Goal: Information Seeking & Learning: Find specific fact

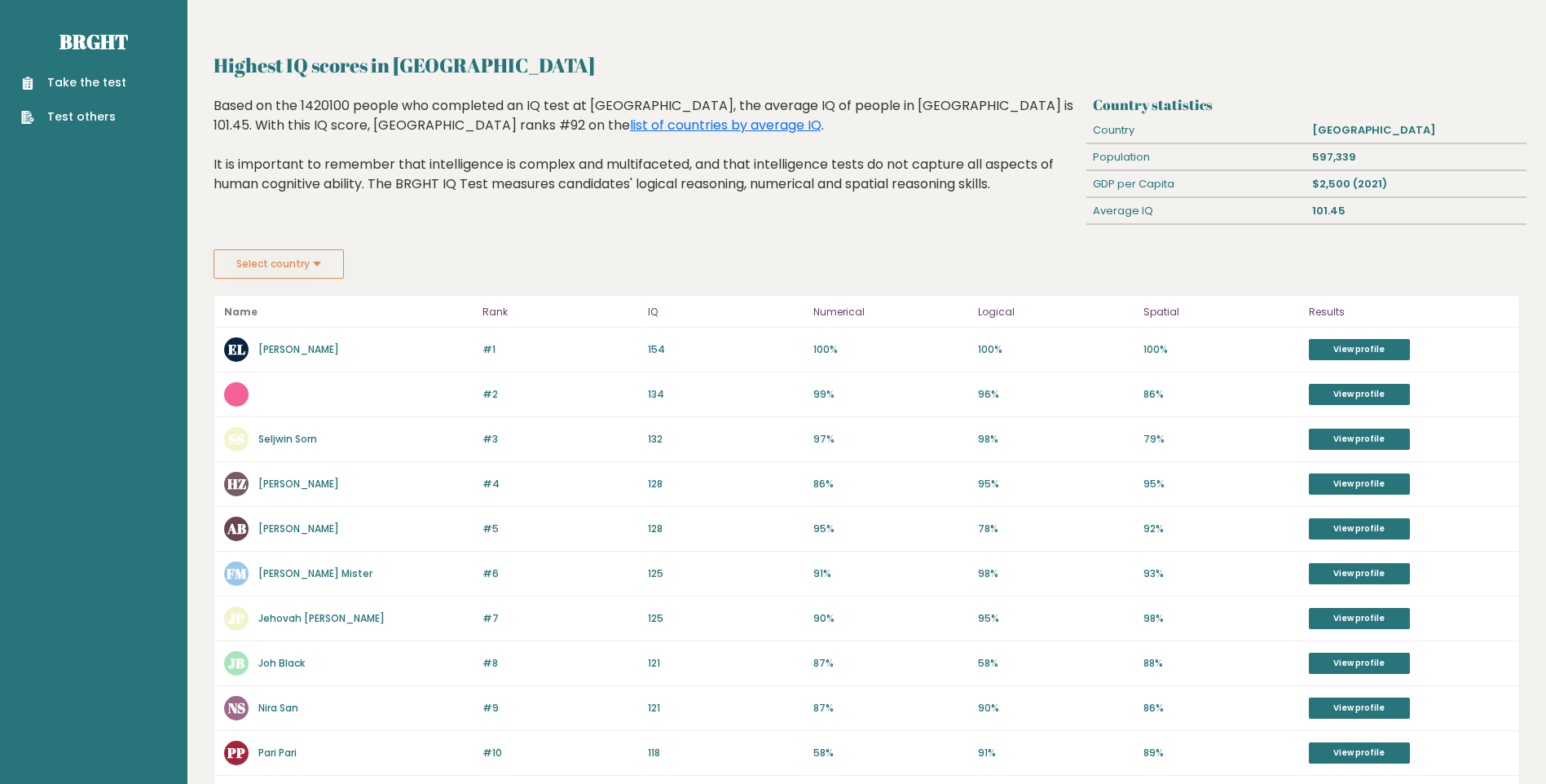
click at [307, 259] on button "Select country" at bounding box center [279, 263] width 131 height 29
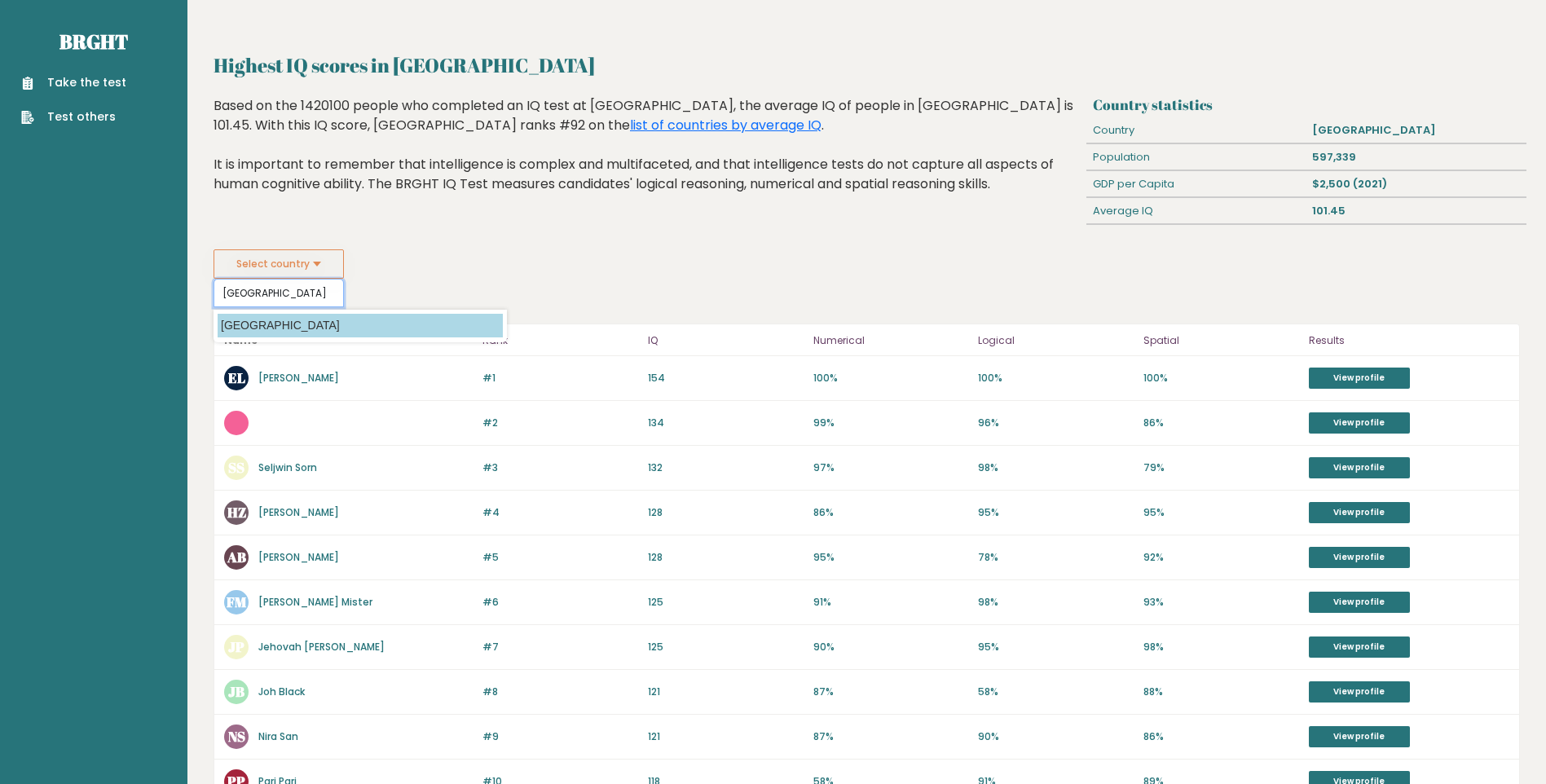
type input "[GEOGRAPHIC_DATA]"
click at [257, 324] on option "[GEOGRAPHIC_DATA]" at bounding box center [359, 325] width 285 height 24
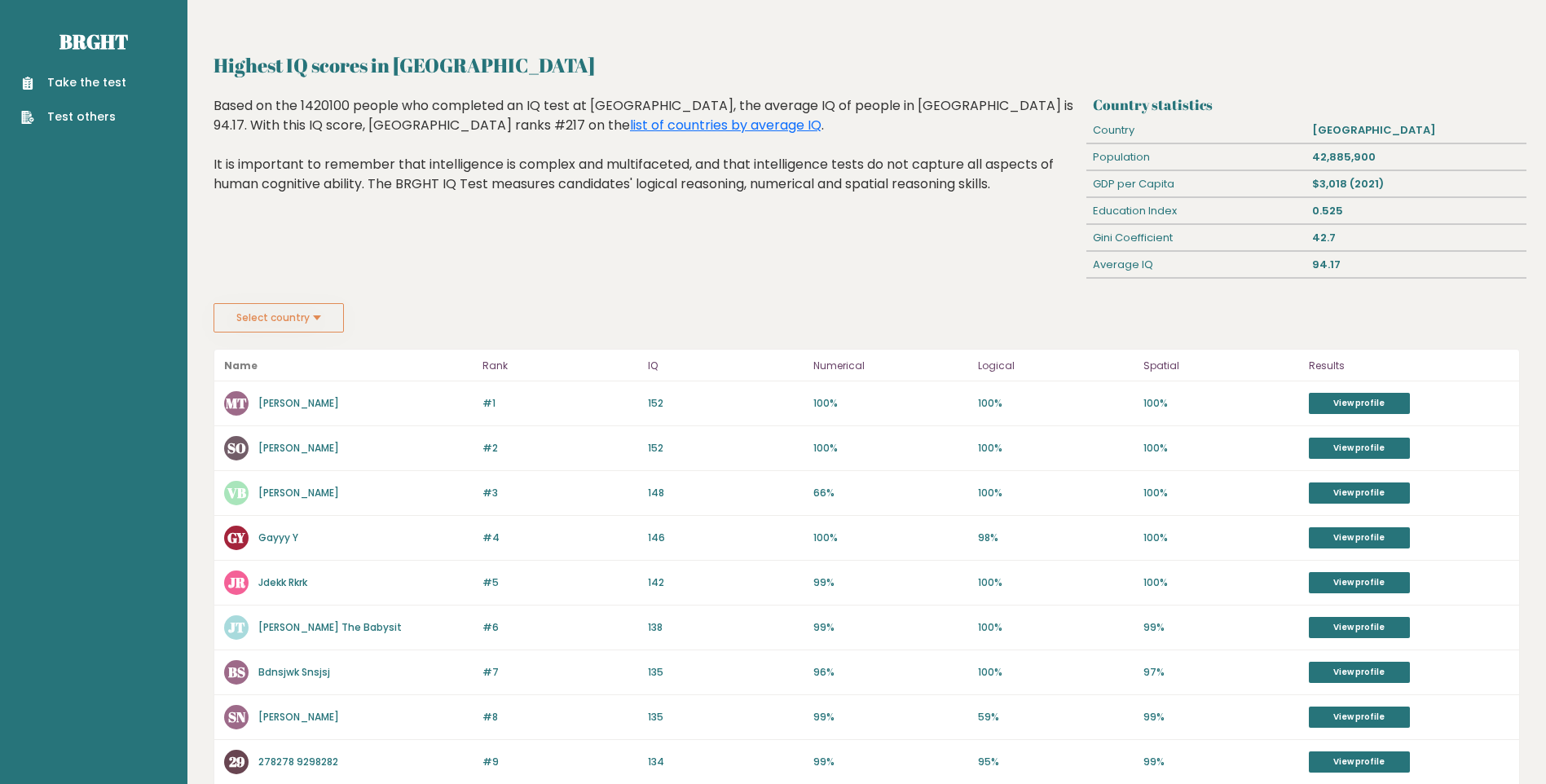
drag, startPoint x: 274, startPoint y: 269, endPoint x: 301, endPoint y: 310, distance: 49.1
click at [301, 310] on div "Highest IQ scores in [GEOGRAPHIC_DATA] Country statistics Country [GEOGRAPHIC_D…" at bounding box center [866, 664] width 1306 height 1227
click at [301, 310] on button "Select country" at bounding box center [279, 317] width 131 height 29
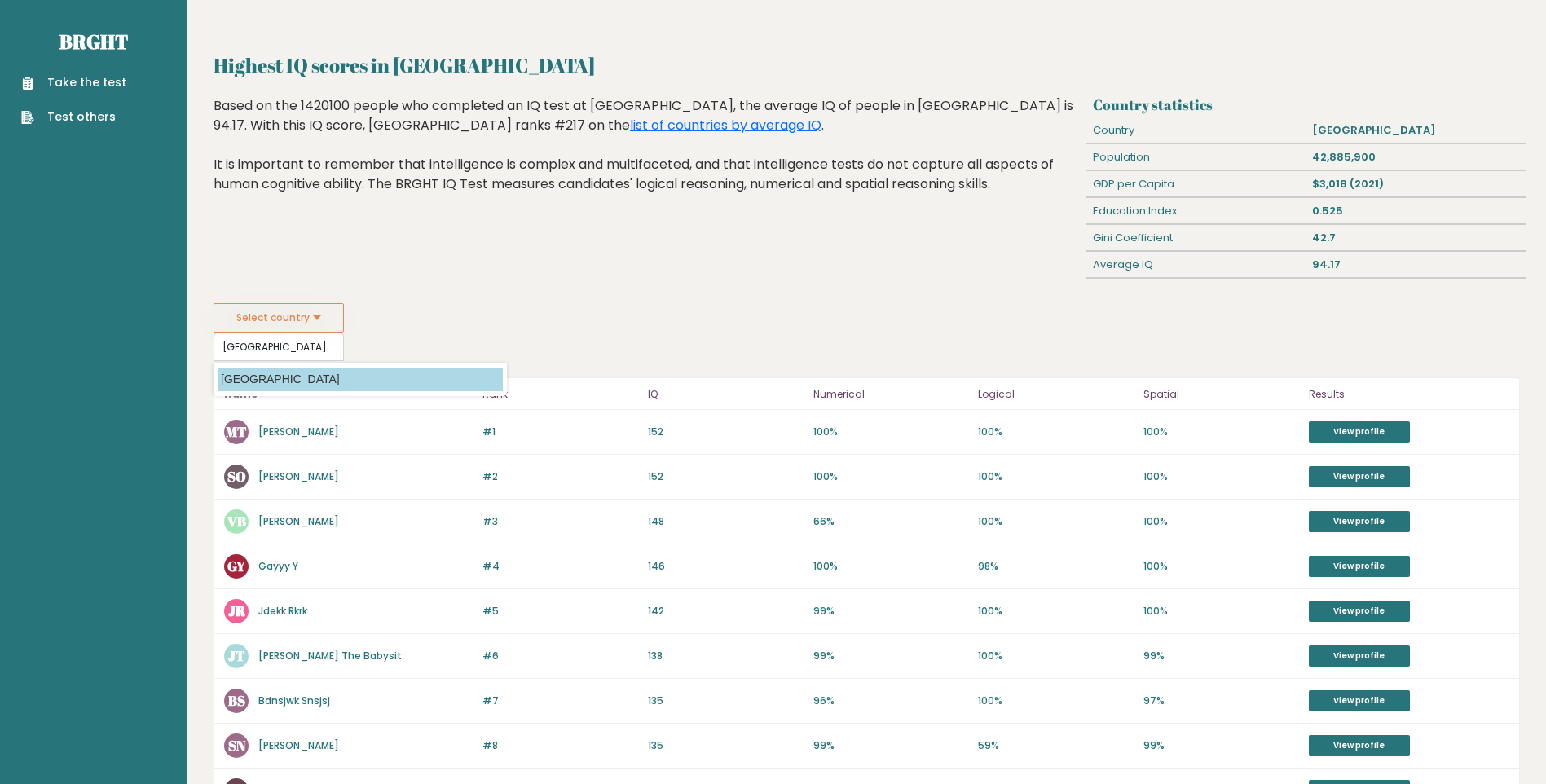
click at [275, 375] on option "[GEOGRAPHIC_DATA]" at bounding box center [359, 379] width 285 height 24
type input "[GEOGRAPHIC_DATA]"
